Goal: Navigation & Orientation: Find specific page/section

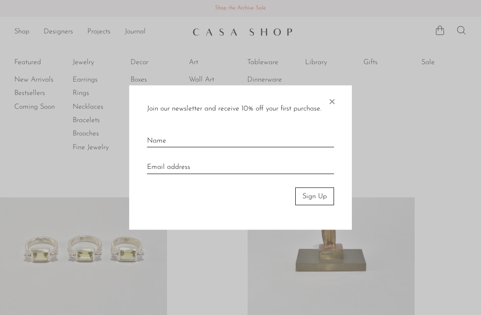
click at [332, 102] on span "×" at bounding box center [332, 99] width 9 height 29
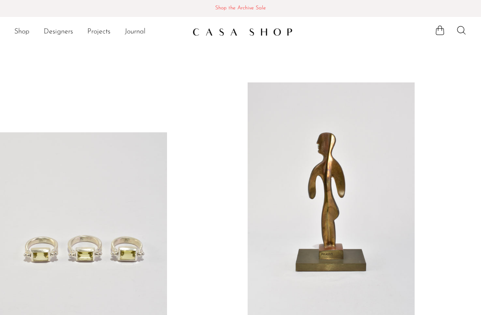
click at [17, 32] on link "Shop" at bounding box center [21, 32] width 15 height 12
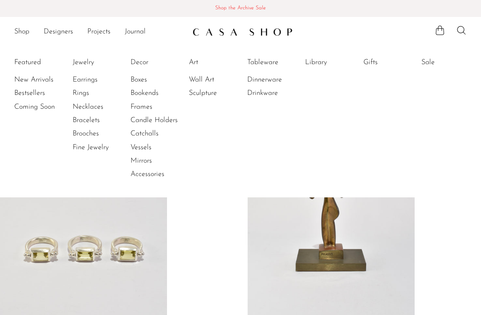
click at [256, 84] on link "Dinnerware" at bounding box center [280, 80] width 67 height 10
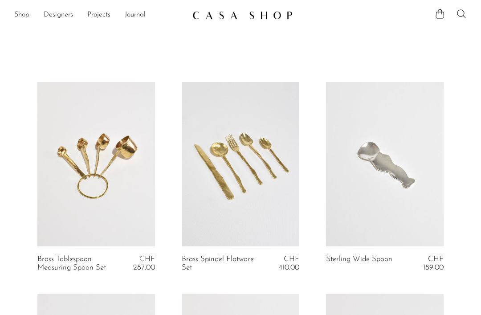
click at [193, 20] on link at bounding box center [241, 15] width 96 height 16
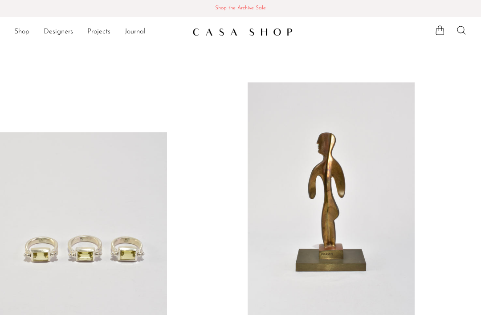
click at [22, 30] on link "Shop" at bounding box center [21, 32] width 15 height 12
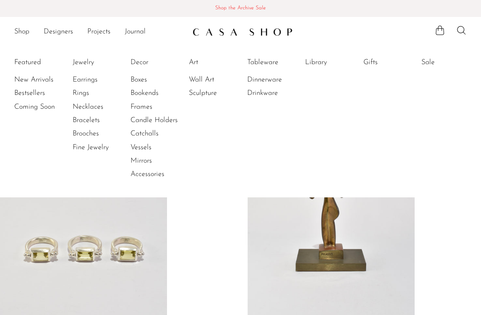
click at [258, 59] on link "Tableware" at bounding box center [280, 62] width 67 height 10
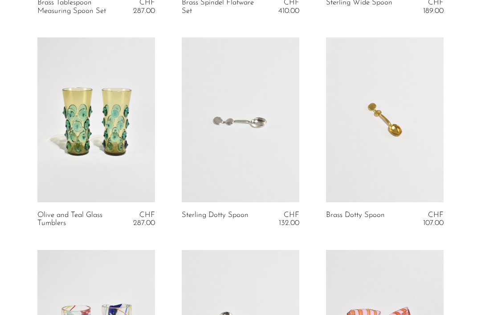
scroll to position [248, 0]
